Goal: Information Seeking & Learning: Learn about a topic

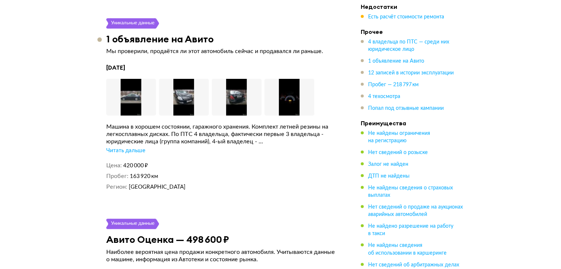
scroll to position [1513, 0]
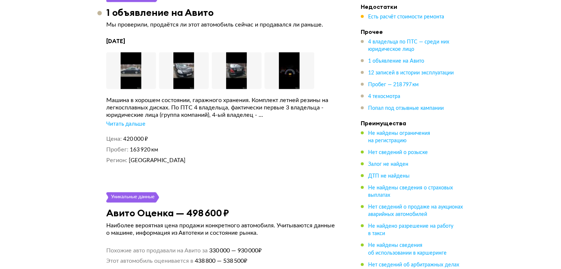
click at [129, 121] on div "Машина в хорошем состоянии, гаражного хранения. Комплект летней резины на легко…" at bounding box center [222, 112] width 232 height 31
click at [131, 121] on div "Читать дальше" at bounding box center [125, 124] width 39 height 7
click at [128, 44] on div "[DATE] Увеличить фото Увеличить фото Увеличить фото Увеличить фото [PERSON_NAME…" at bounding box center [222, 100] width 232 height 127
click at [127, 54] on img at bounding box center [131, 70] width 50 height 37
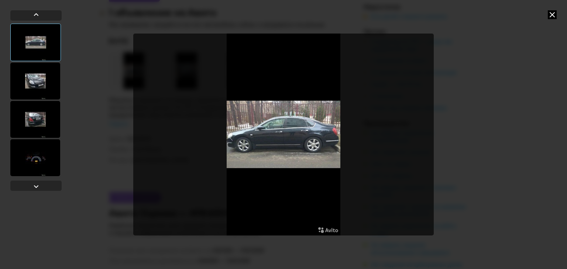
click at [41, 74] on div at bounding box center [35, 81] width 50 height 37
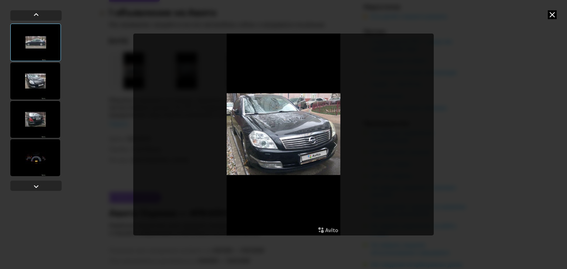
click at [31, 97] on div at bounding box center [35, 81] width 50 height 37
click at [30, 103] on div at bounding box center [35, 119] width 50 height 37
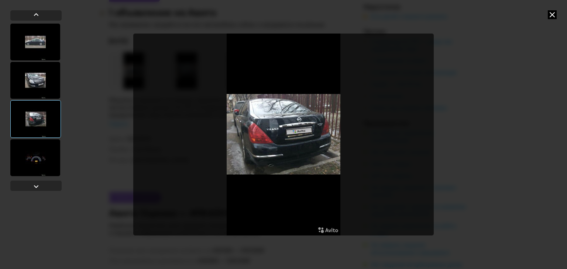
click at [30, 134] on div at bounding box center [35, 119] width 51 height 38
click at [31, 147] on div at bounding box center [35, 157] width 50 height 37
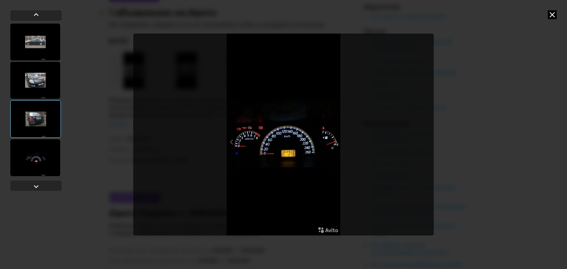
click at [31, 155] on div at bounding box center [35, 157] width 50 height 37
click at [31, 155] on div at bounding box center [35, 158] width 51 height 38
click at [550, 15] on icon at bounding box center [552, 14] width 9 height 9
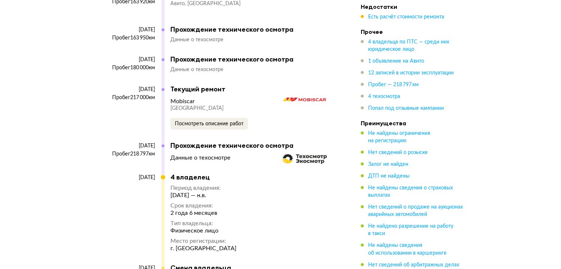
scroll to position [2288, 0]
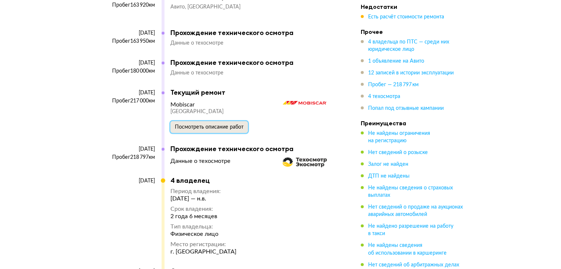
click at [221, 128] on button "Посмотреть описание работ" at bounding box center [208, 127] width 77 height 12
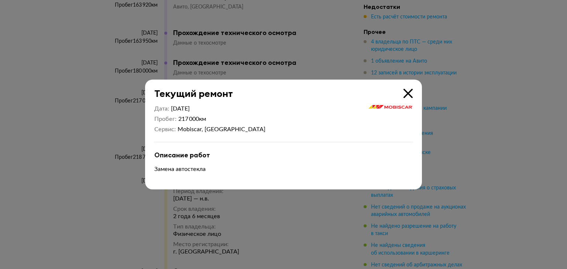
click at [305, 64] on div at bounding box center [283, 134] width 567 height 269
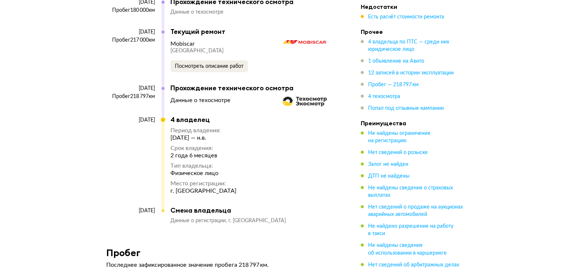
scroll to position [2583, 0]
